Goal: Information Seeking & Learning: Learn about a topic

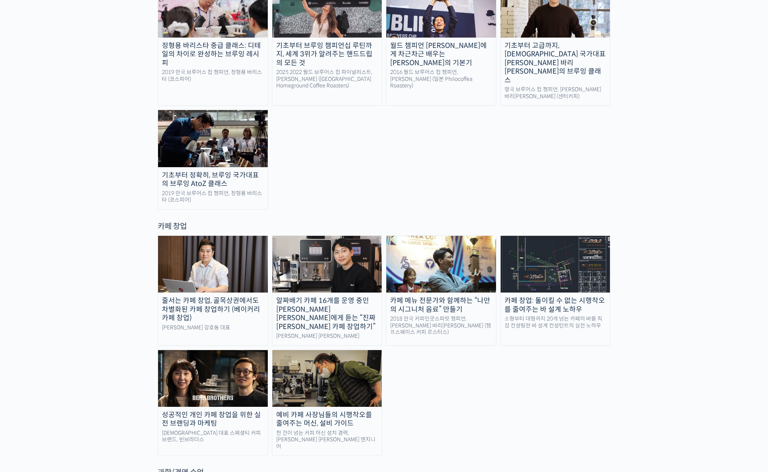
scroll to position [1491, 0]
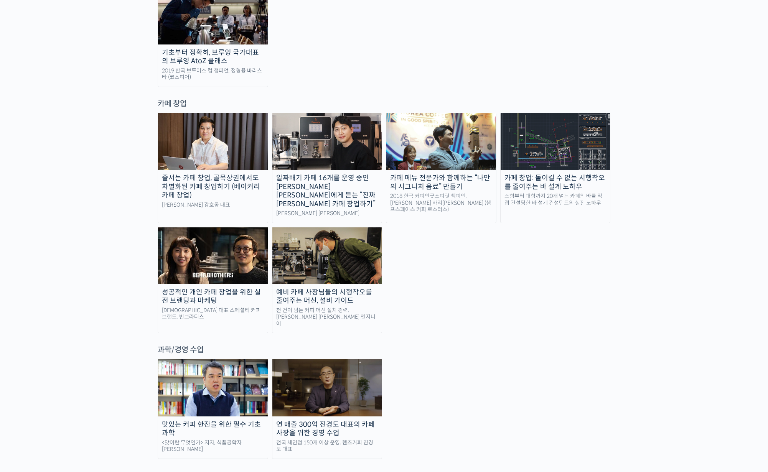
click at [362, 359] on img at bounding box center [327, 387] width 110 height 57
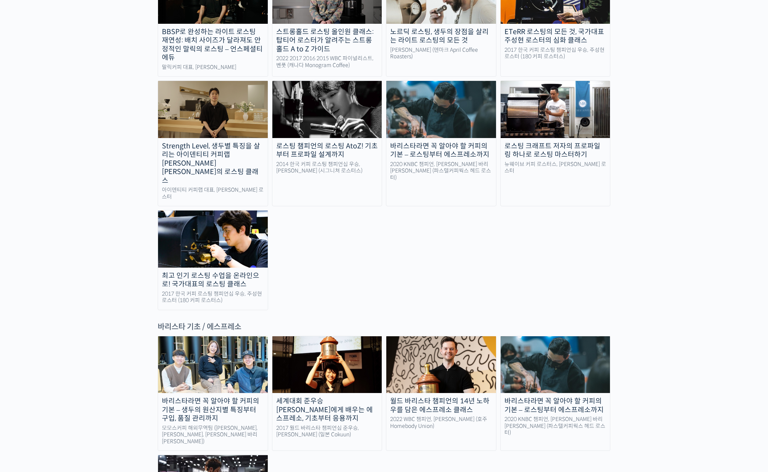
scroll to position [628, 0]
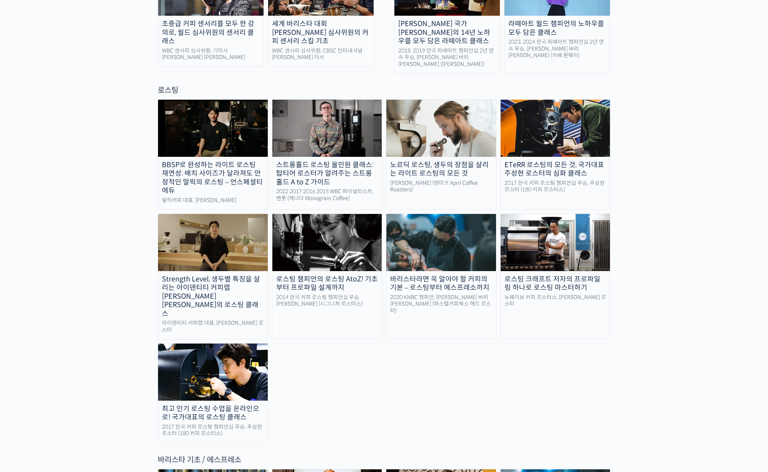
click at [413, 100] on img at bounding box center [441, 128] width 110 height 57
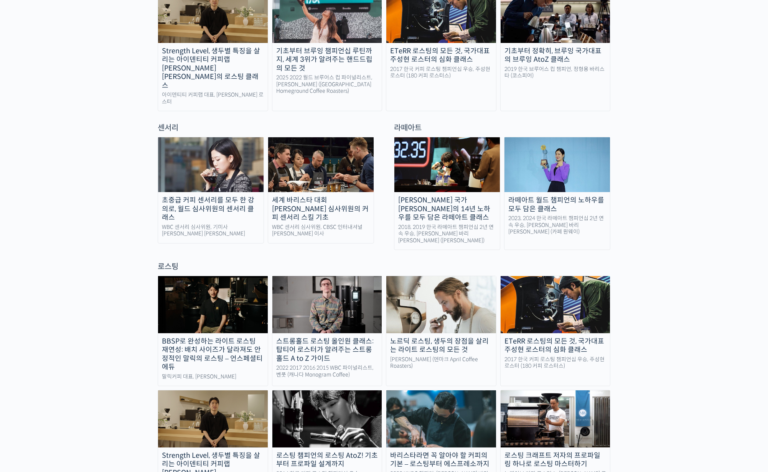
scroll to position [384, 0]
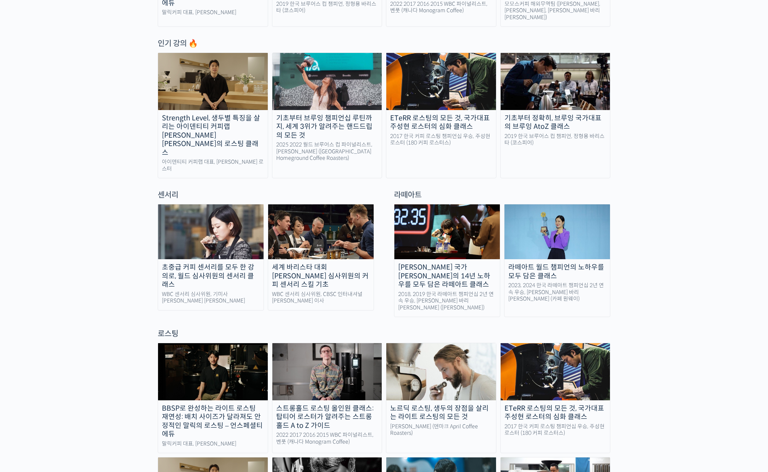
click at [450, 232] on img at bounding box center [446, 231] width 105 height 55
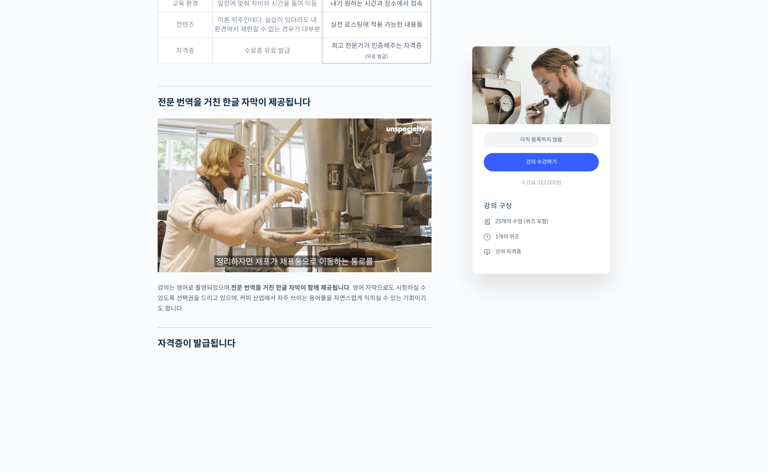
scroll to position [2157, 0]
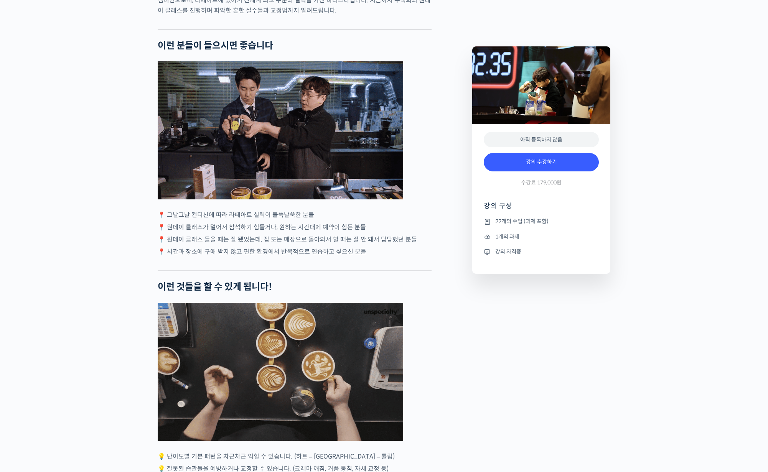
scroll to position [1442, 0]
